Goal: Check status: Check status

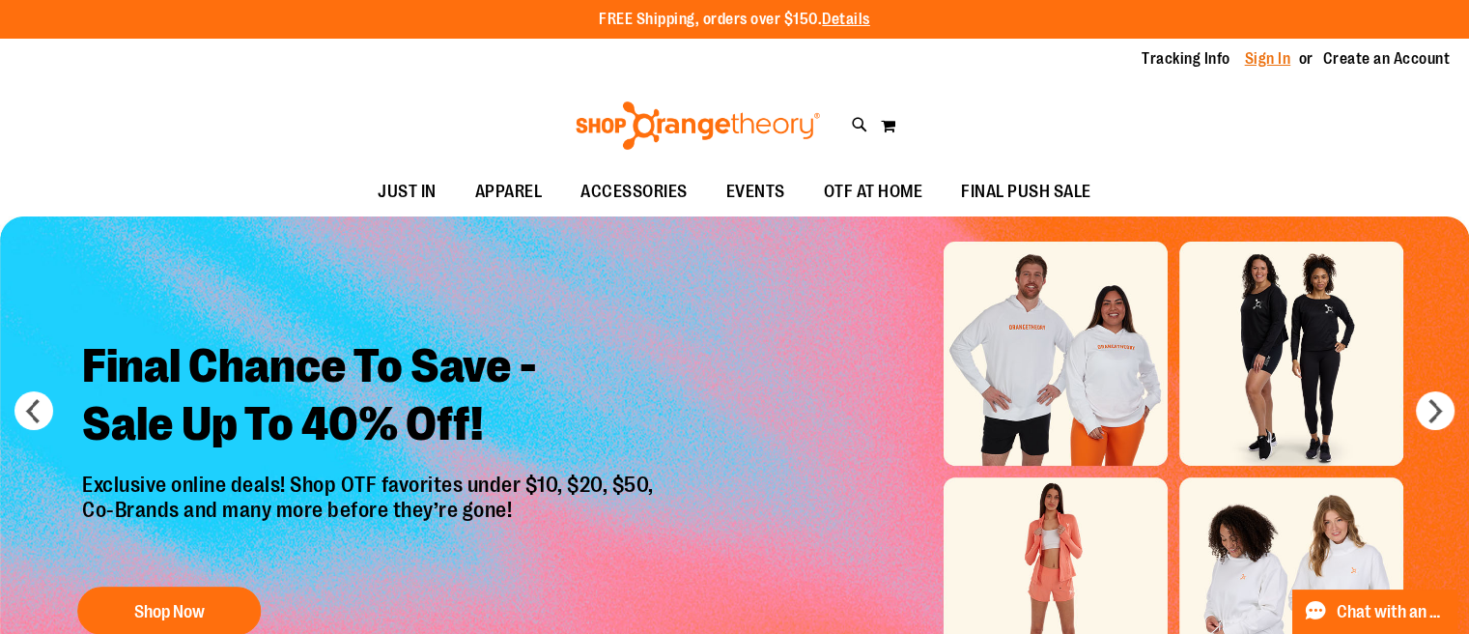
click at [1245, 68] on link "Sign In" at bounding box center [1268, 58] width 46 height 21
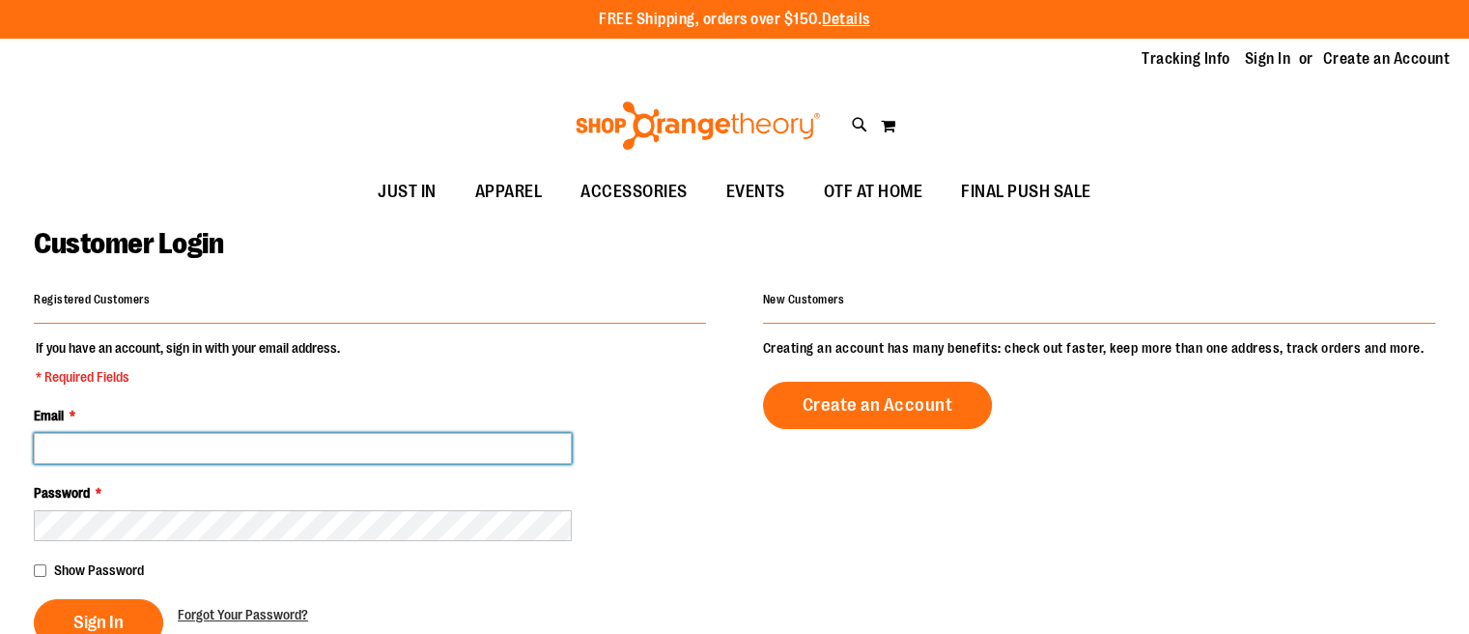
click at [339, 463] on input "Email *" at bounding box center [303, 448] width 538 height 31
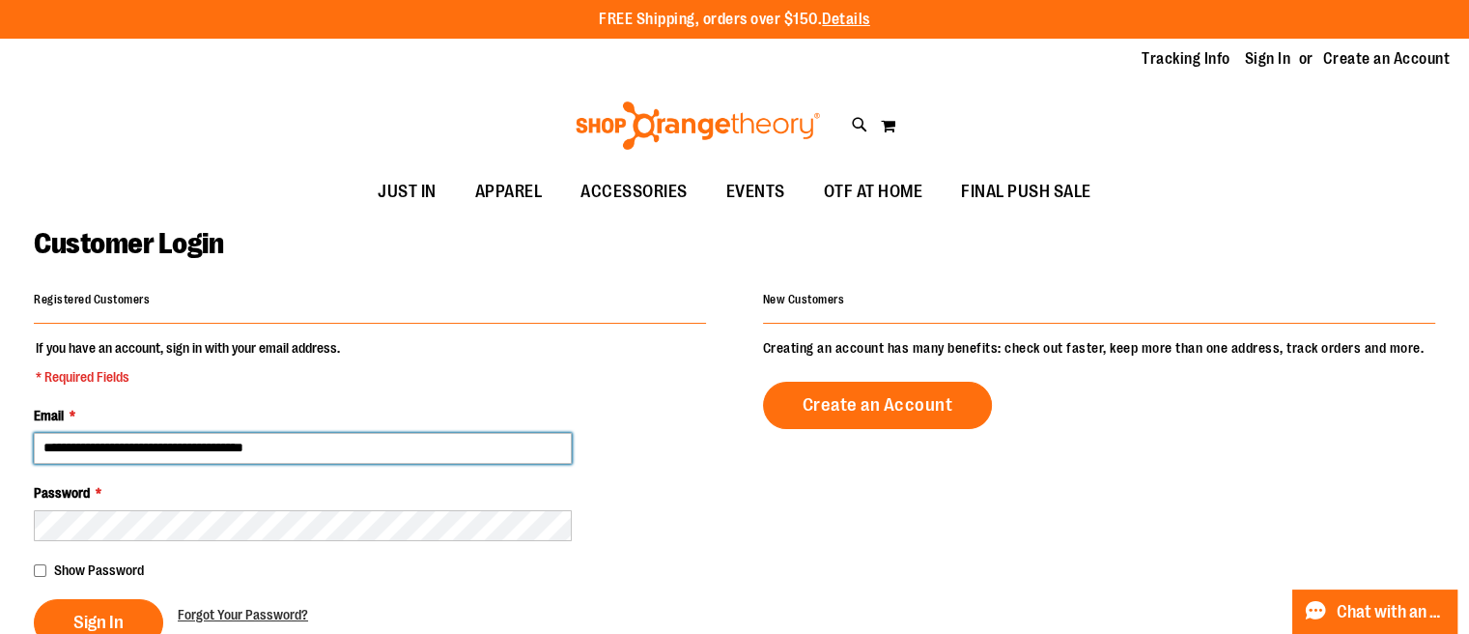
type input "**********"
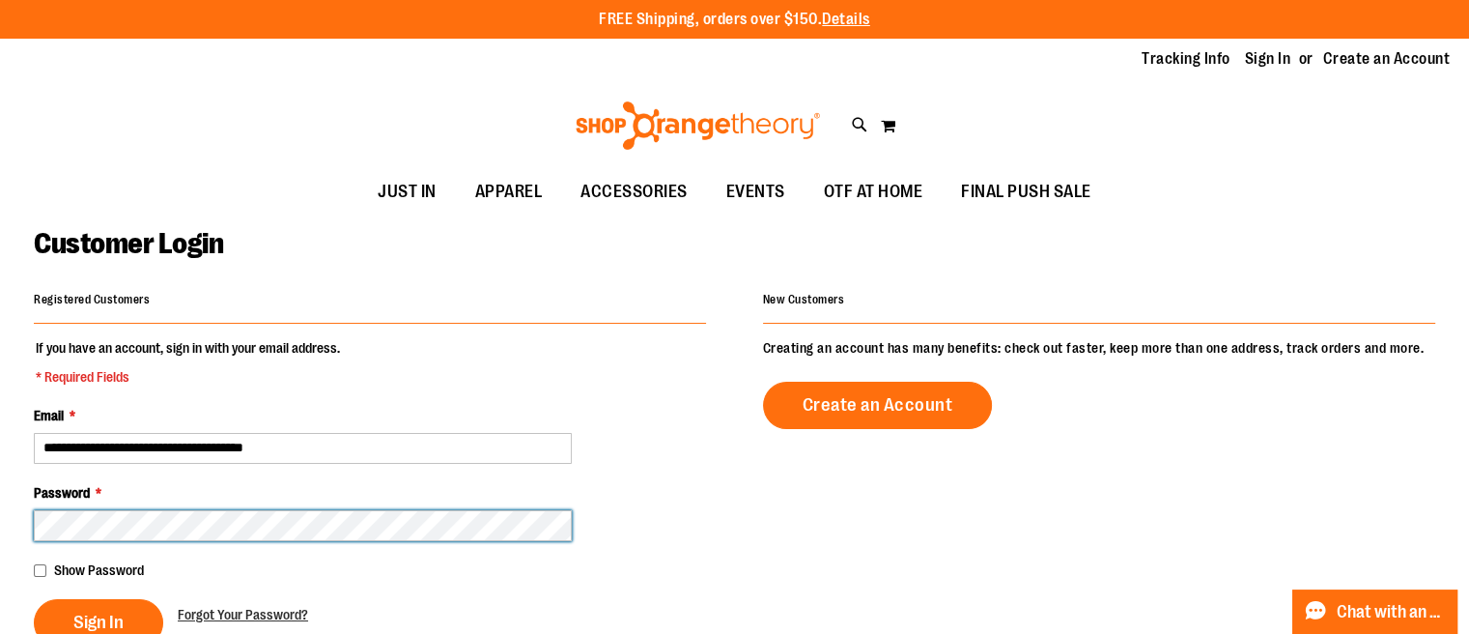
click at [34, 599] on button "Sign In" at bounding box center [98, 622] width 129 height 47
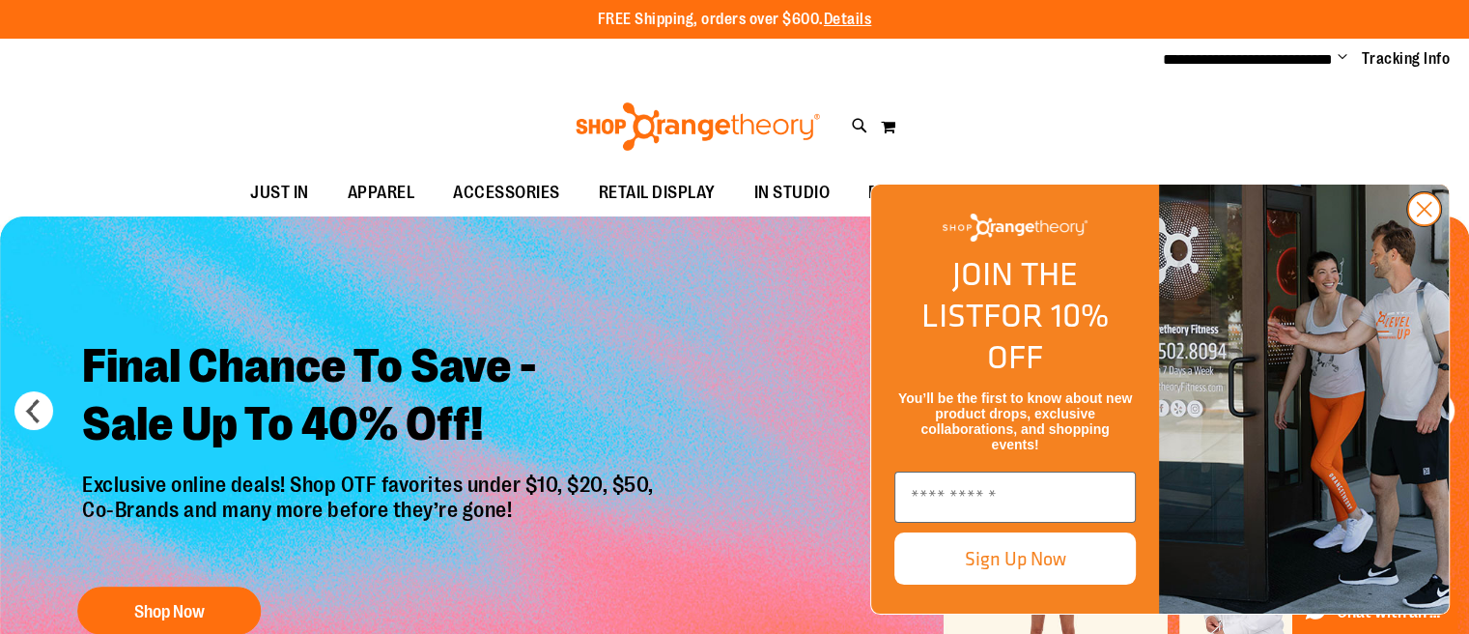
click at [1422, 226] on icon "Close dialog" at bounding box center [1425, 209] width 34 height 34
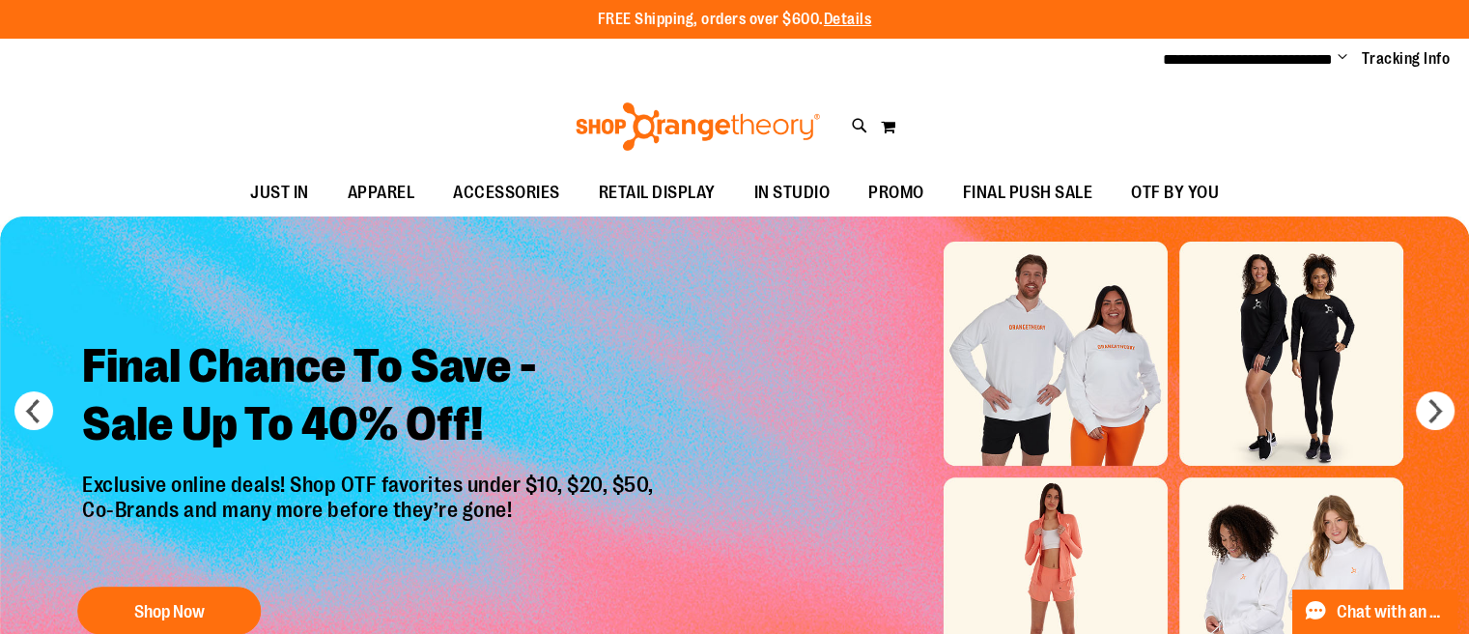
click at [1338, 63] on span "Change" at bounding box center [1343, 58] width 10 height 18
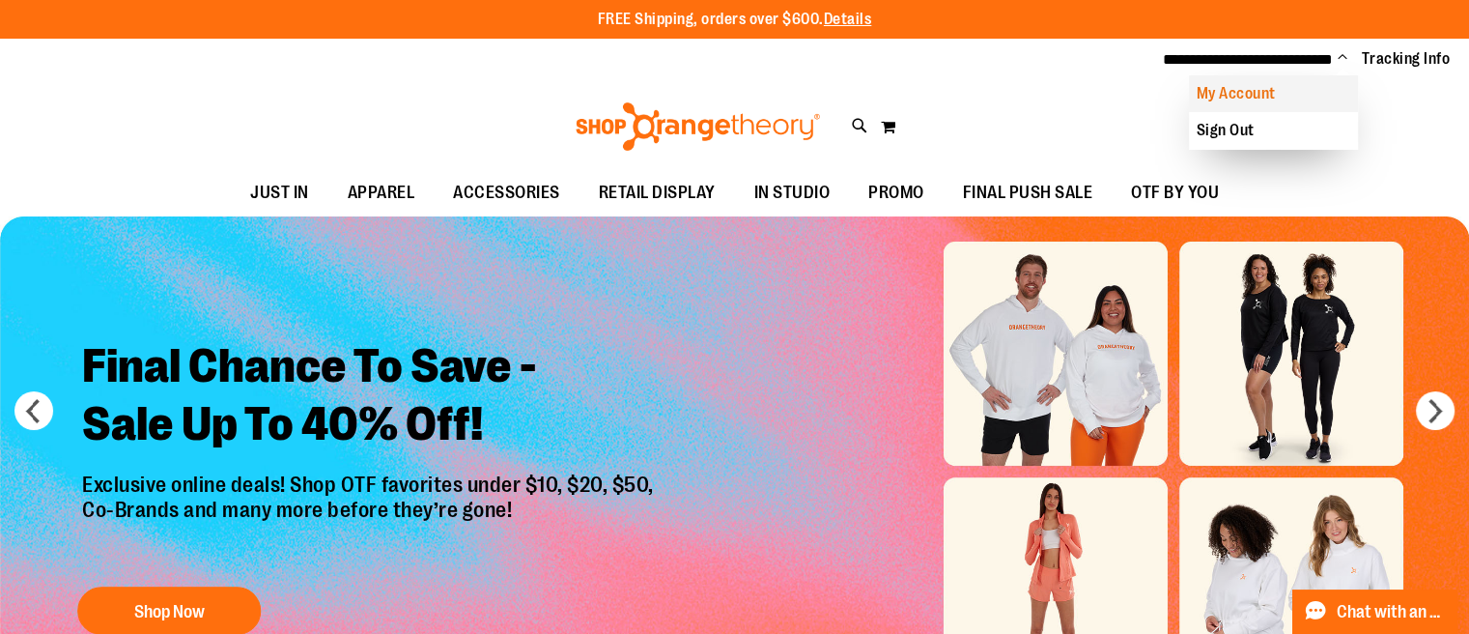
click at [1271, 92] on link "My Account" at bounding box center [1273, 93] width 169 height 37
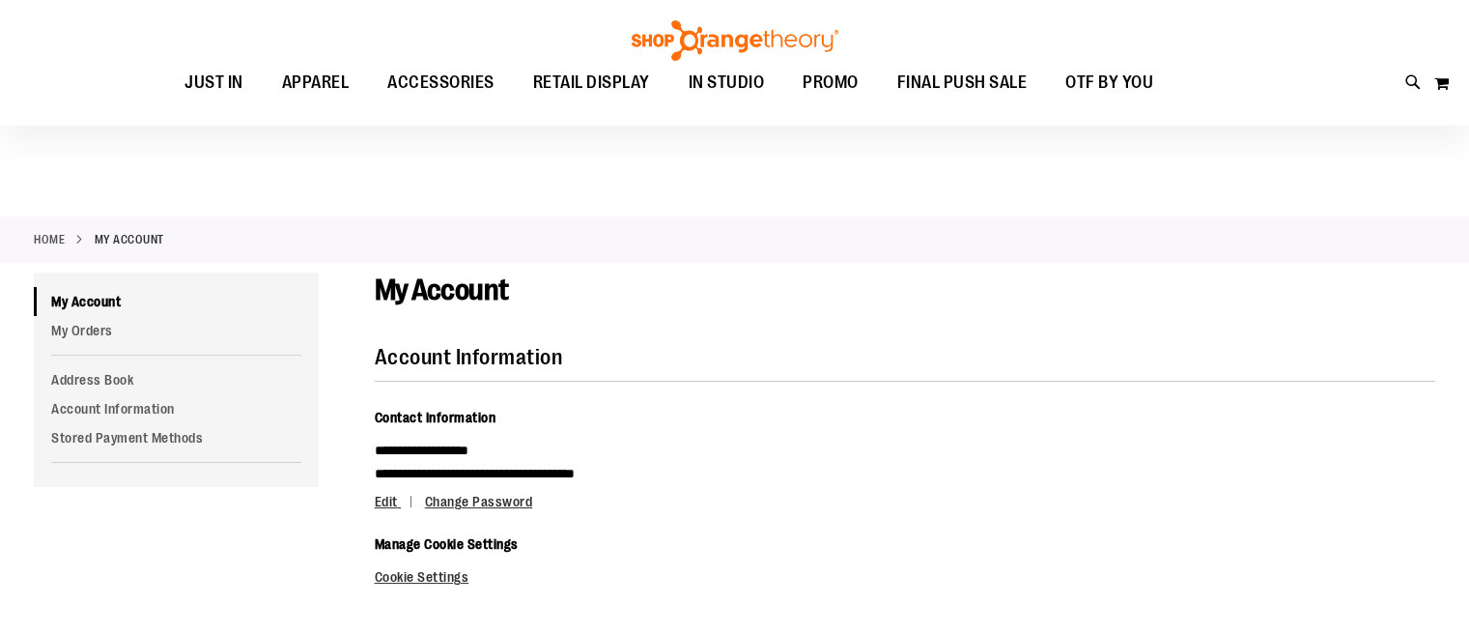
scroll to position [97, 0]
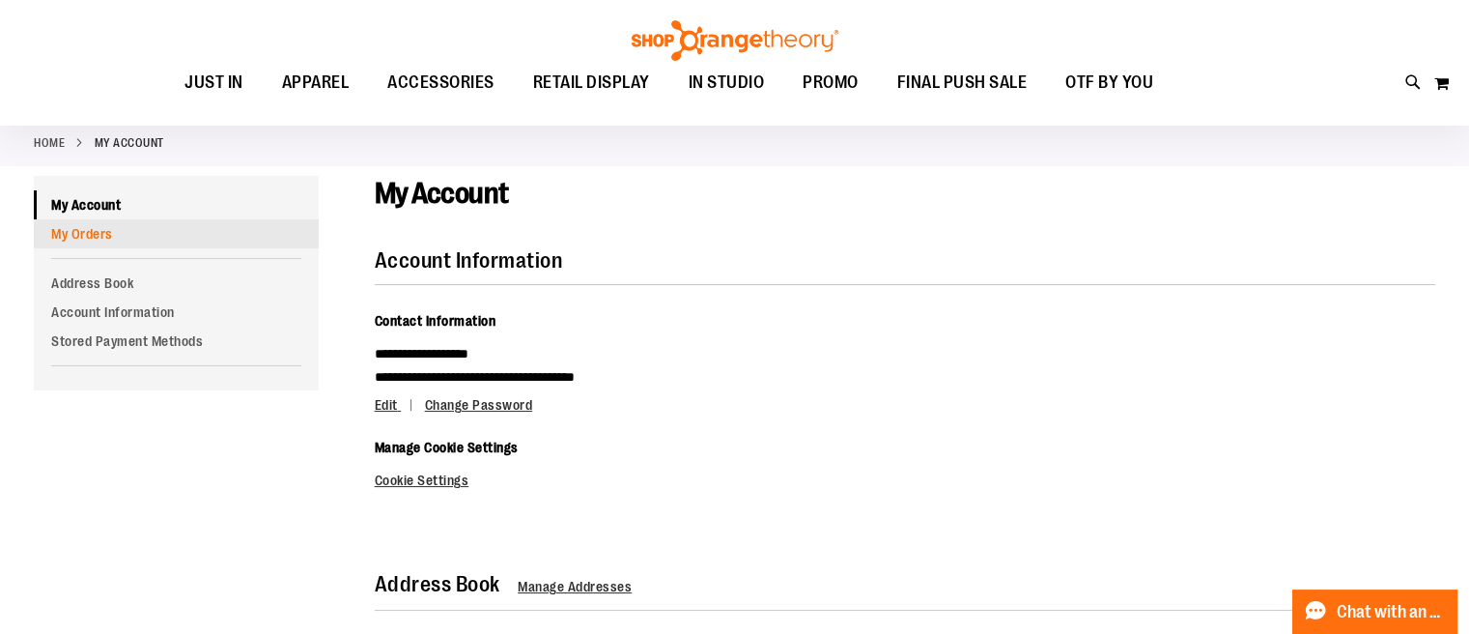
click at [96, 236] on link "My Orders" at bounding box center [176, 233] width 285 height 29
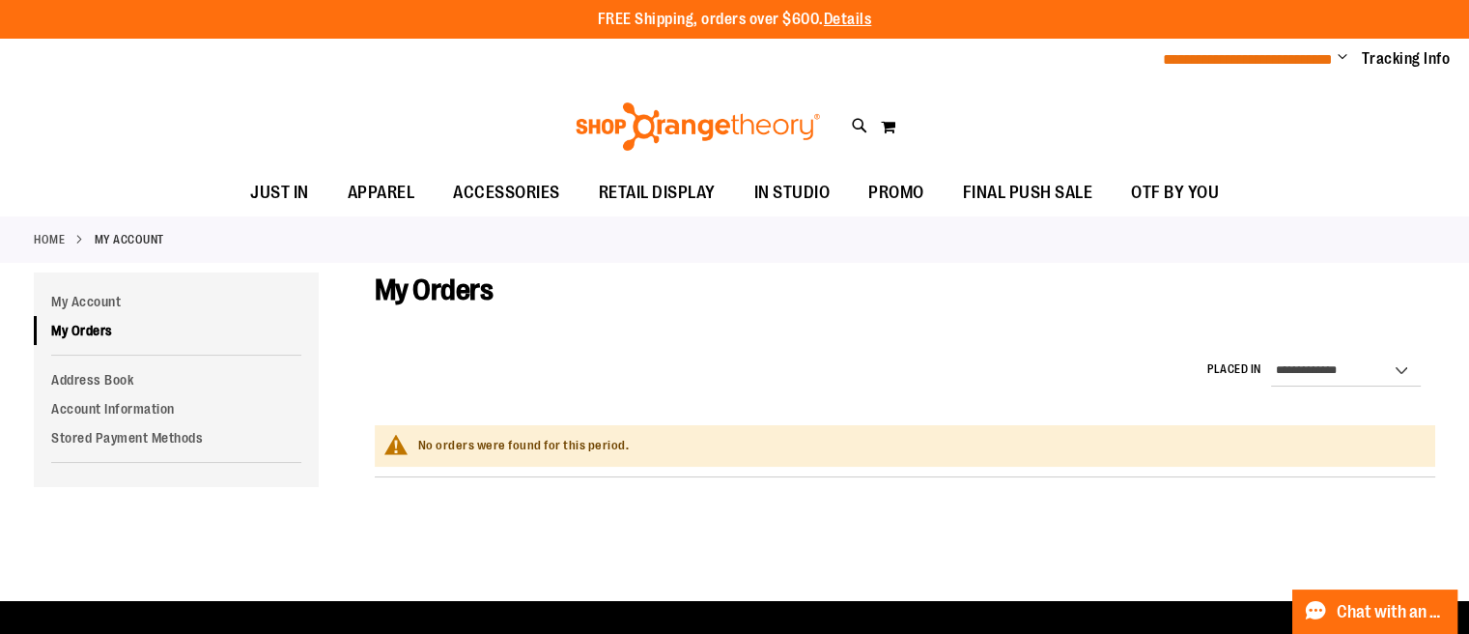
click at [1213, 59] on span "**********" at bounding box center [1248, 59] width 170 height 14
click at [1338, 62] on span "Change" at bounding box center [1343, 58] width 10 height 18
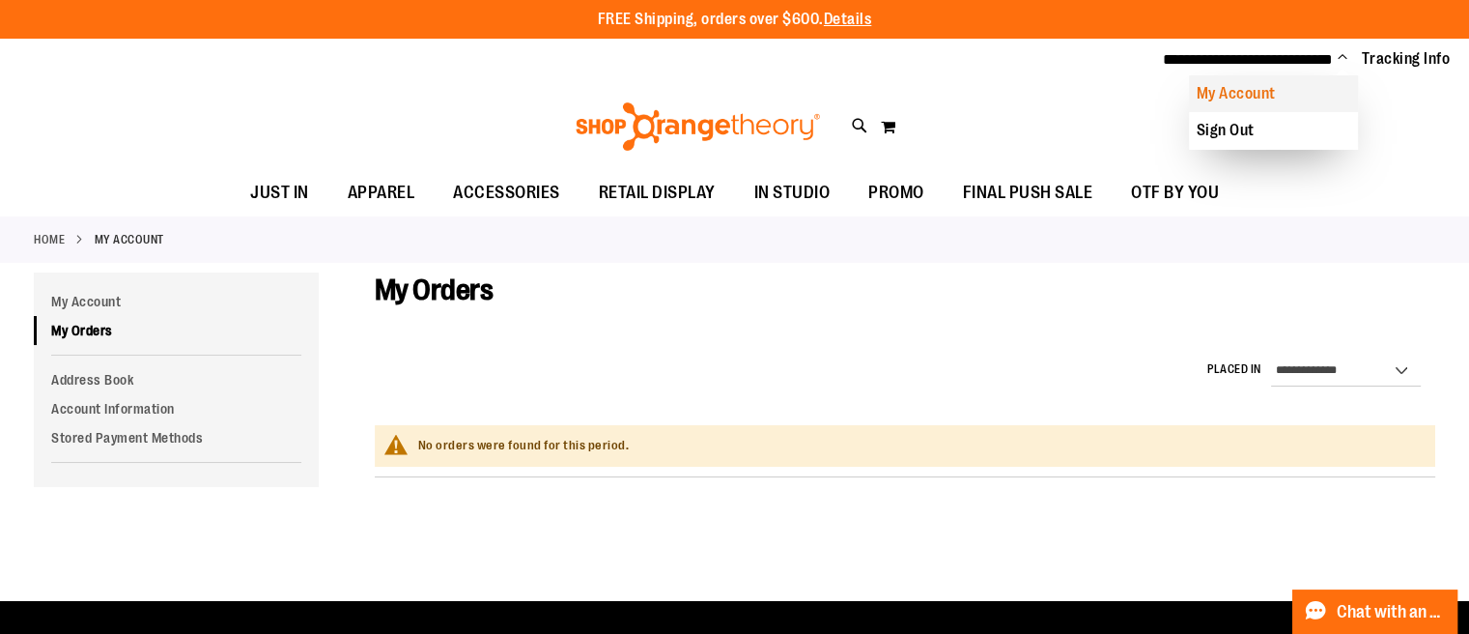
click at [1258, 96] on link "My Account" at bounding box center [1273, 93] width 169 height 37
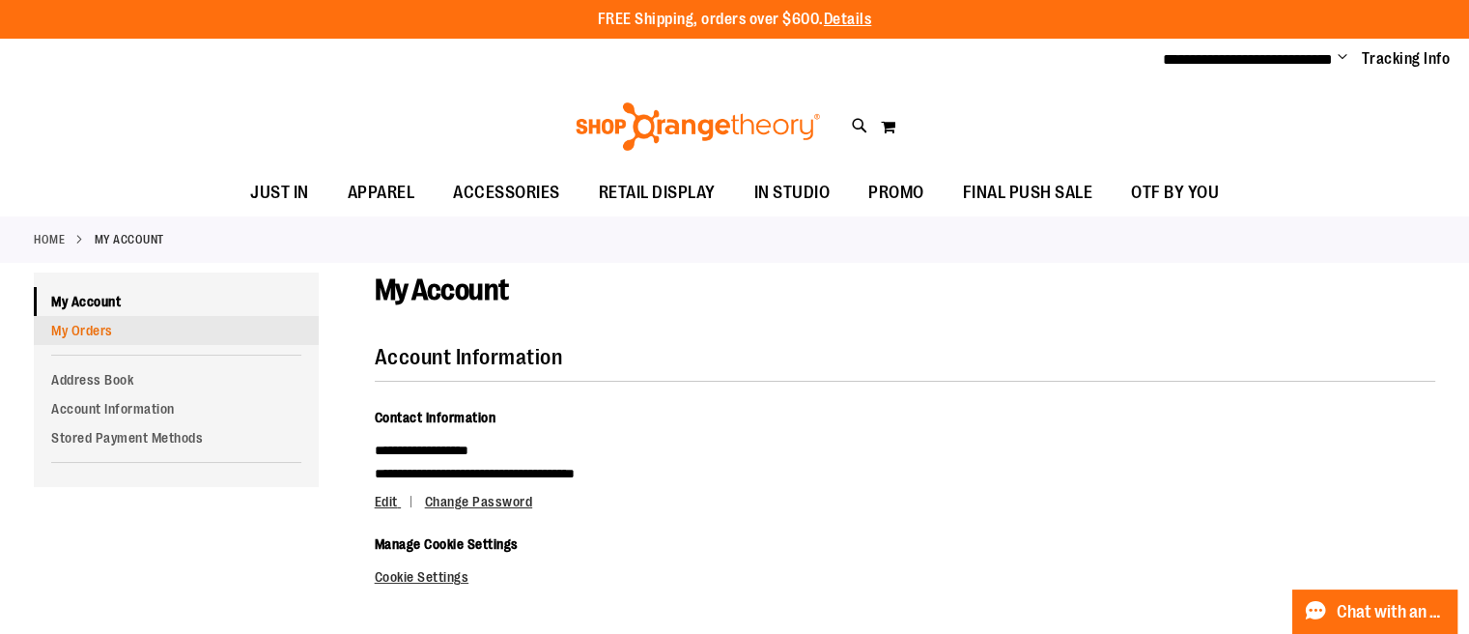
click at [93, 341] on link "My Orders" at bounding box center [176, 330] width 285 height 29
